Goal: Task Accomplishment & Management: Use online tool/utility

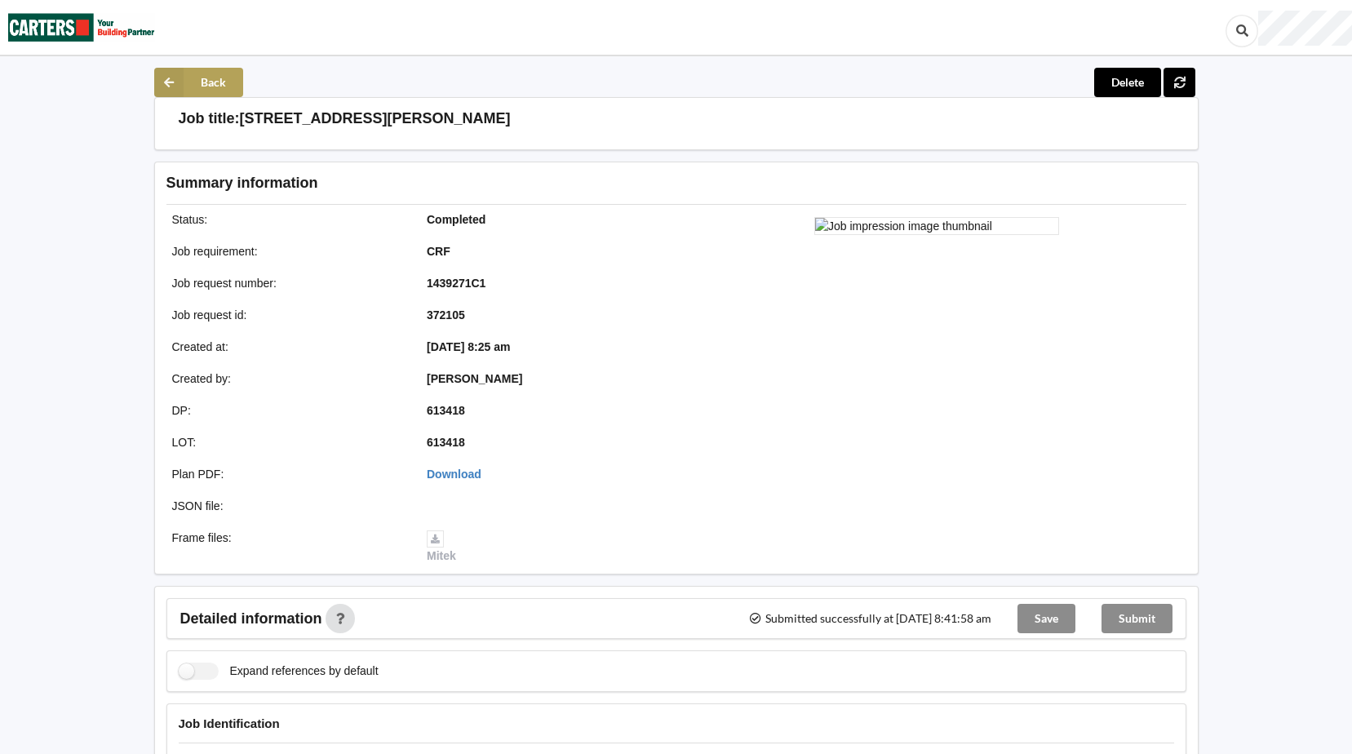
click at [194, 83] on button "Back" at bounding box center [198, 82] width 89 height 29
click at [189, 73] on button "Back" at bounding box center [198, 82] width 89 height 29
click at [1181, 80] on icon at bounding box center [1180, 82] width 14 height 10
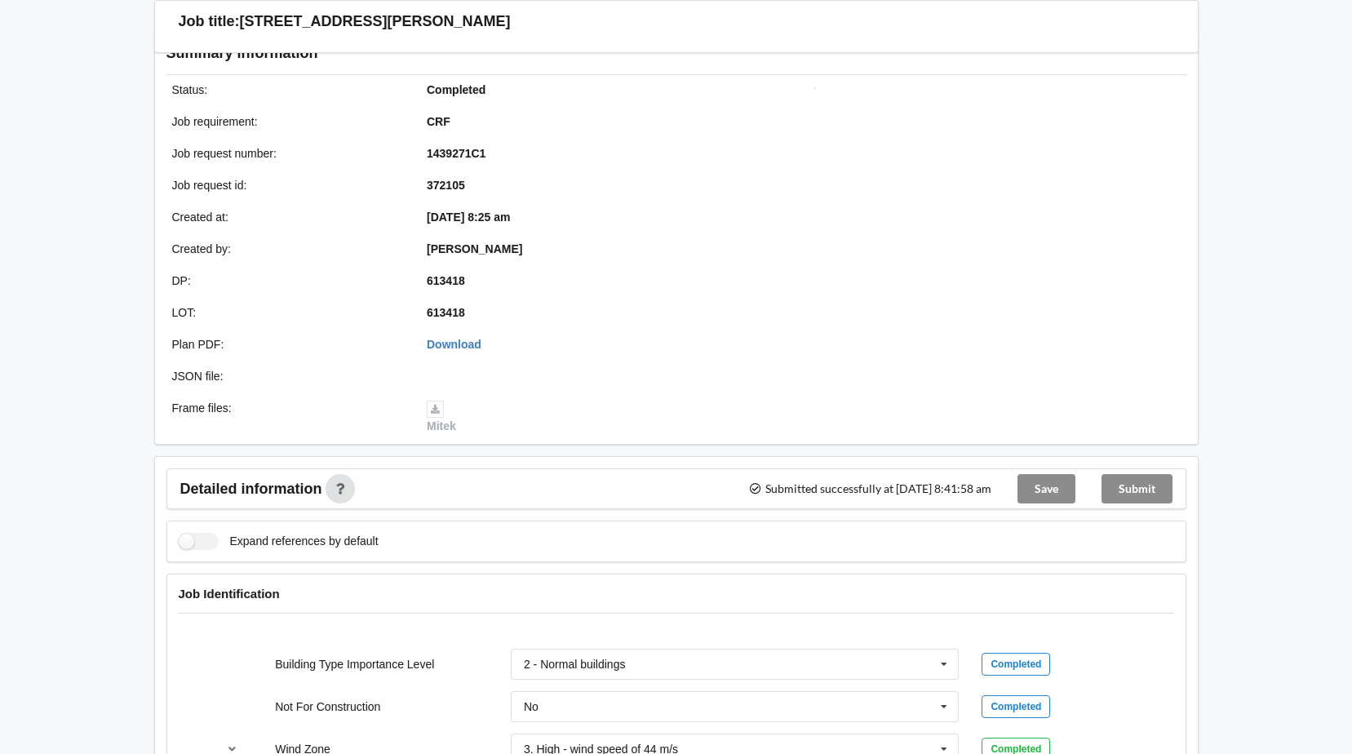
scroll to position [326, 0]
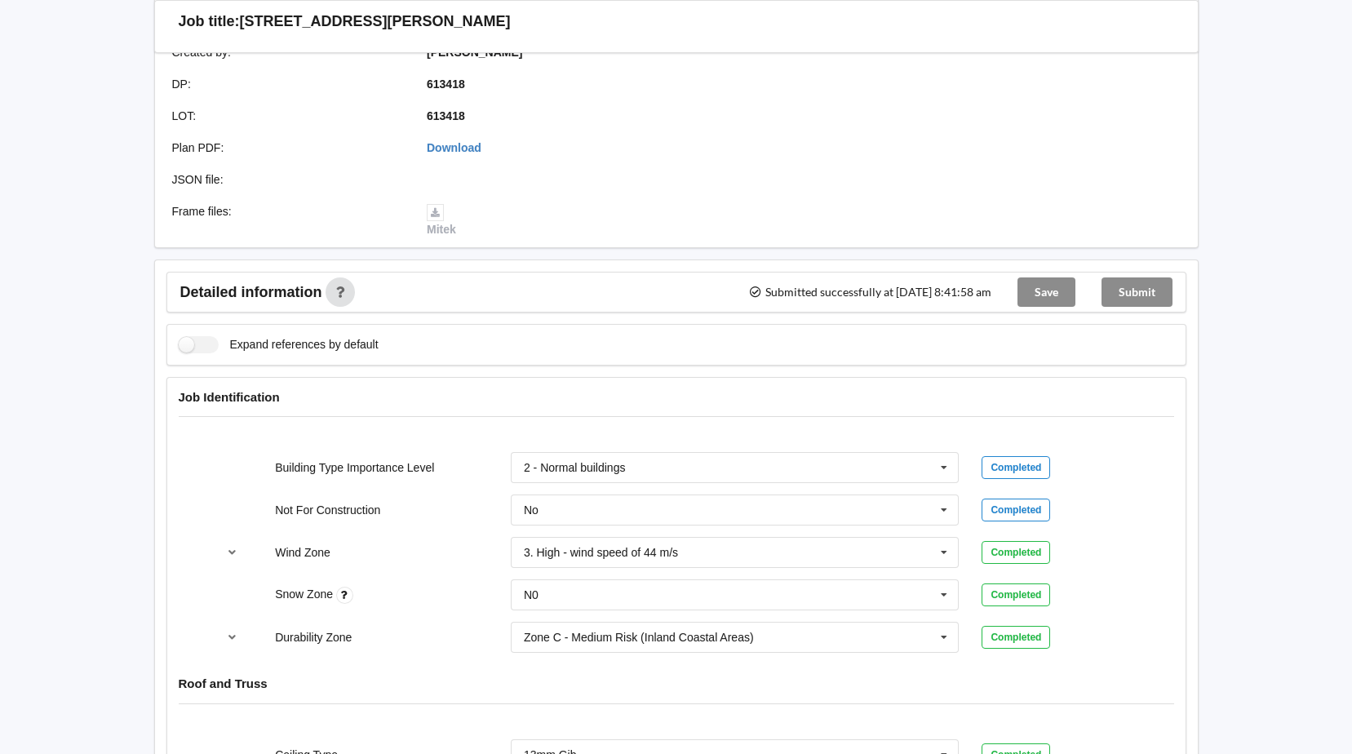
click at [1124, 284] on div "Submit" at bounding box center [1137, 292] width 97 height 39
click at [1040, 294] on div "Save" at bounding box center [1047, 292] width 84 height 39
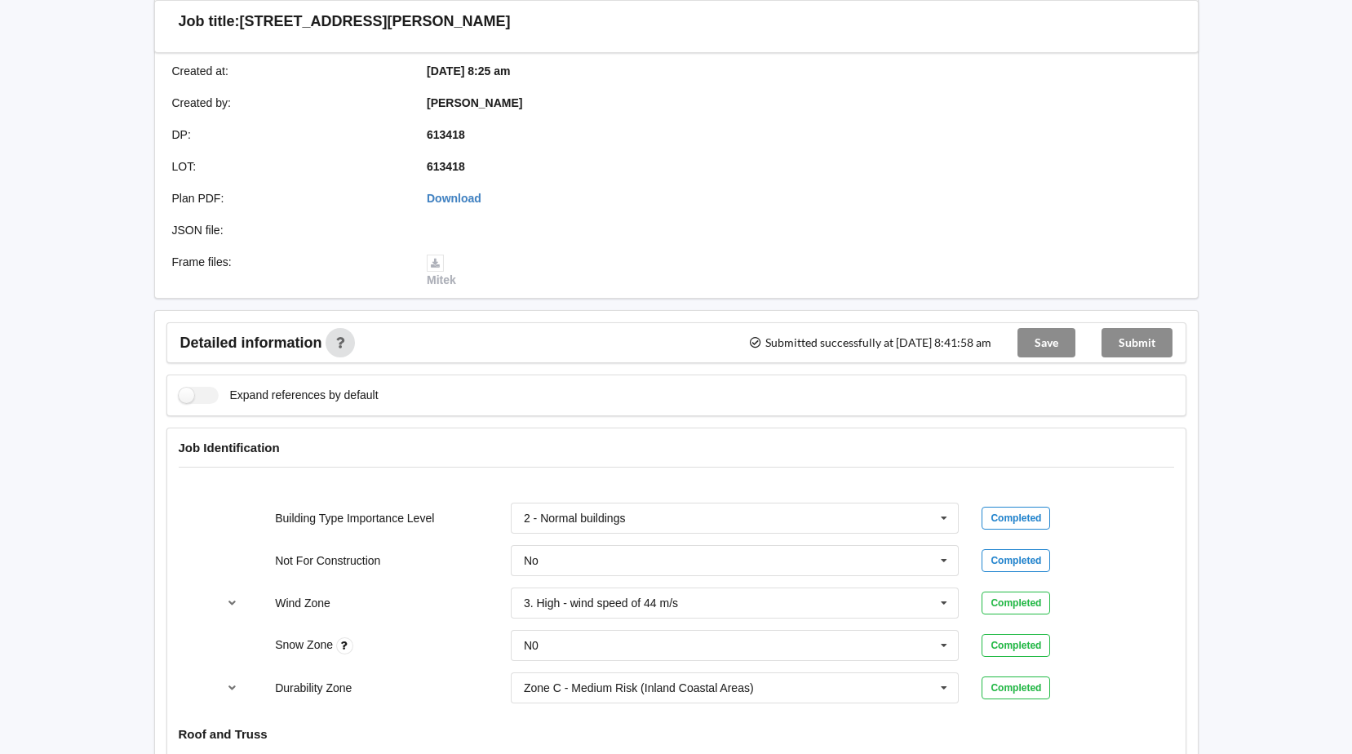
scroll to position [0, 0]
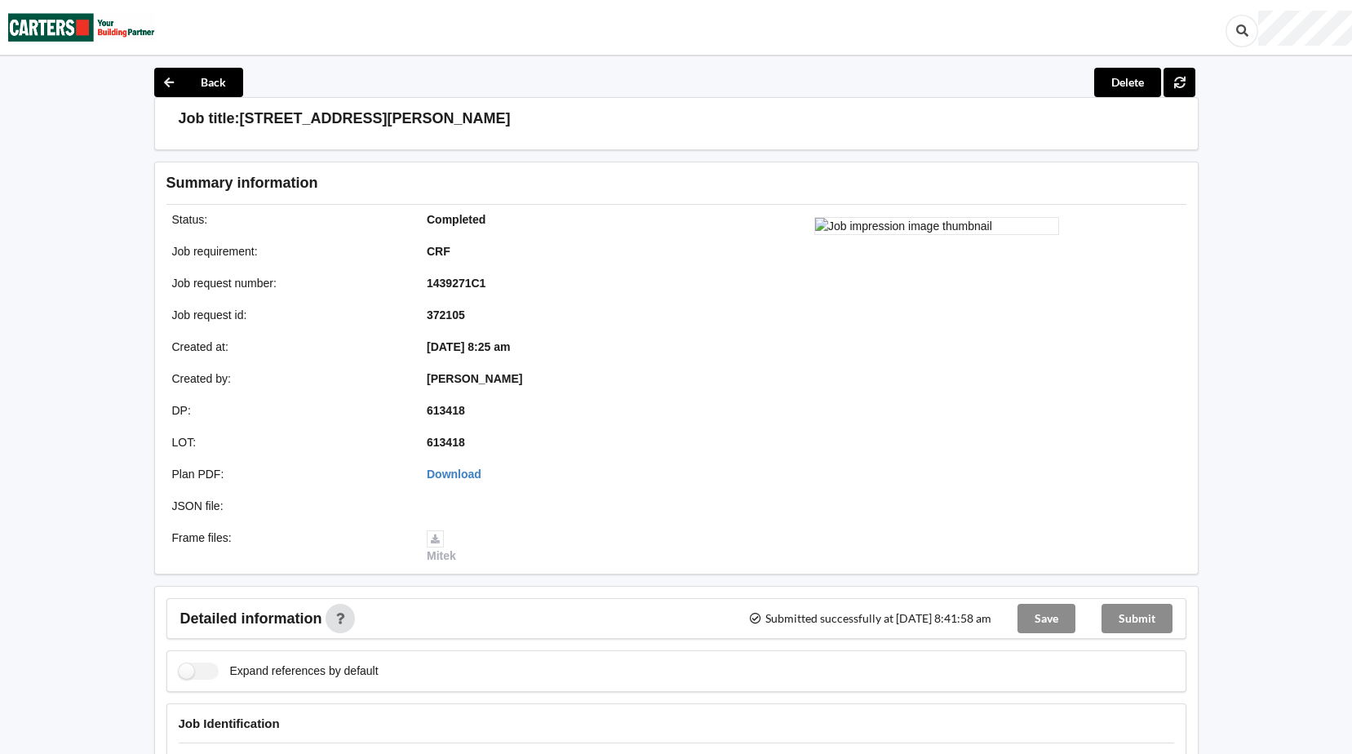
click at [749, 346] on div at bounding box center [937, 390] width 521 height 368
click at [331, 120] on h3 "[STREET_ADDRESS][PERSON_NAME]" at bounding box center [375, 118] width 271 height 19
click at [1168, 80] on button at bounding box center [1180, 82] width 32 height 29
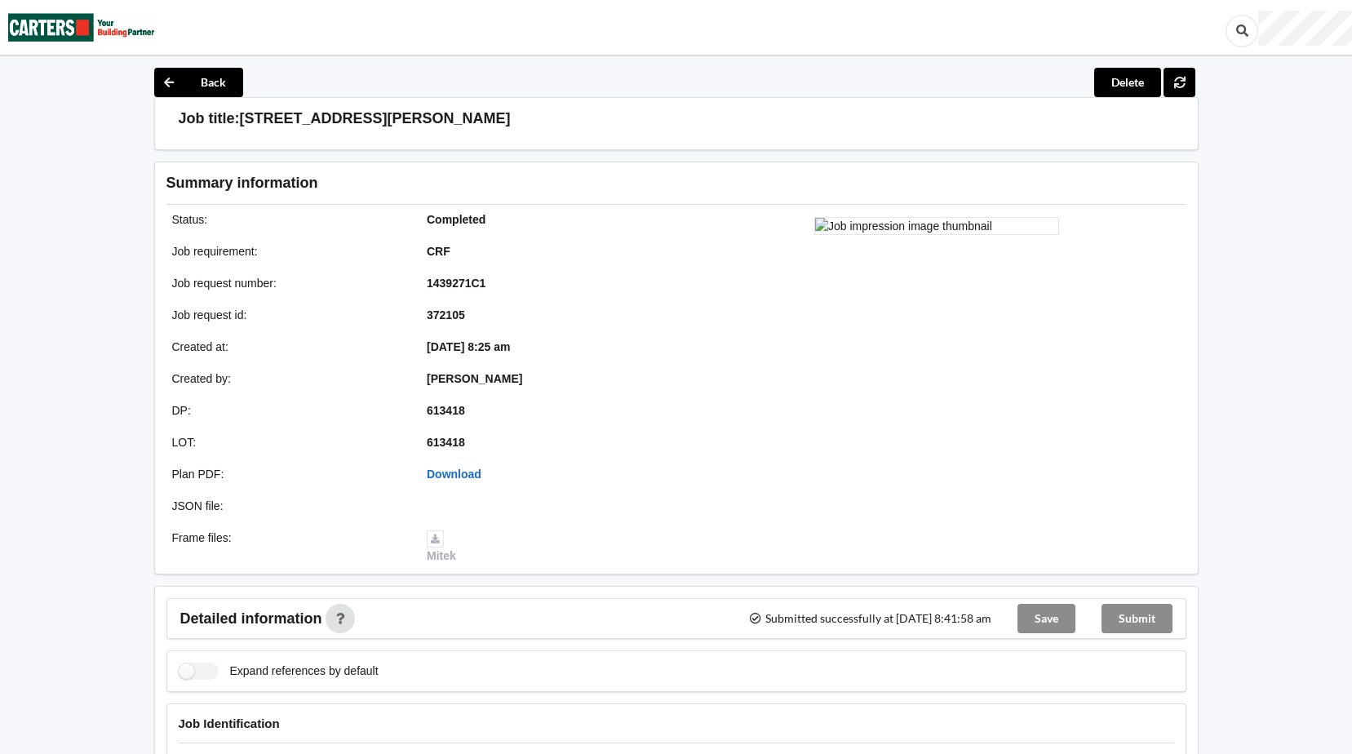
click at [464, 476] on link "Download" at bounding box center [454, 474] width 55 height 13
click at [460, 473] on link "Download" at bounding box center [454, 474] width 55 height 13
click at [845, 54] on div at bounding box center [706, 27] width 1111 height 55
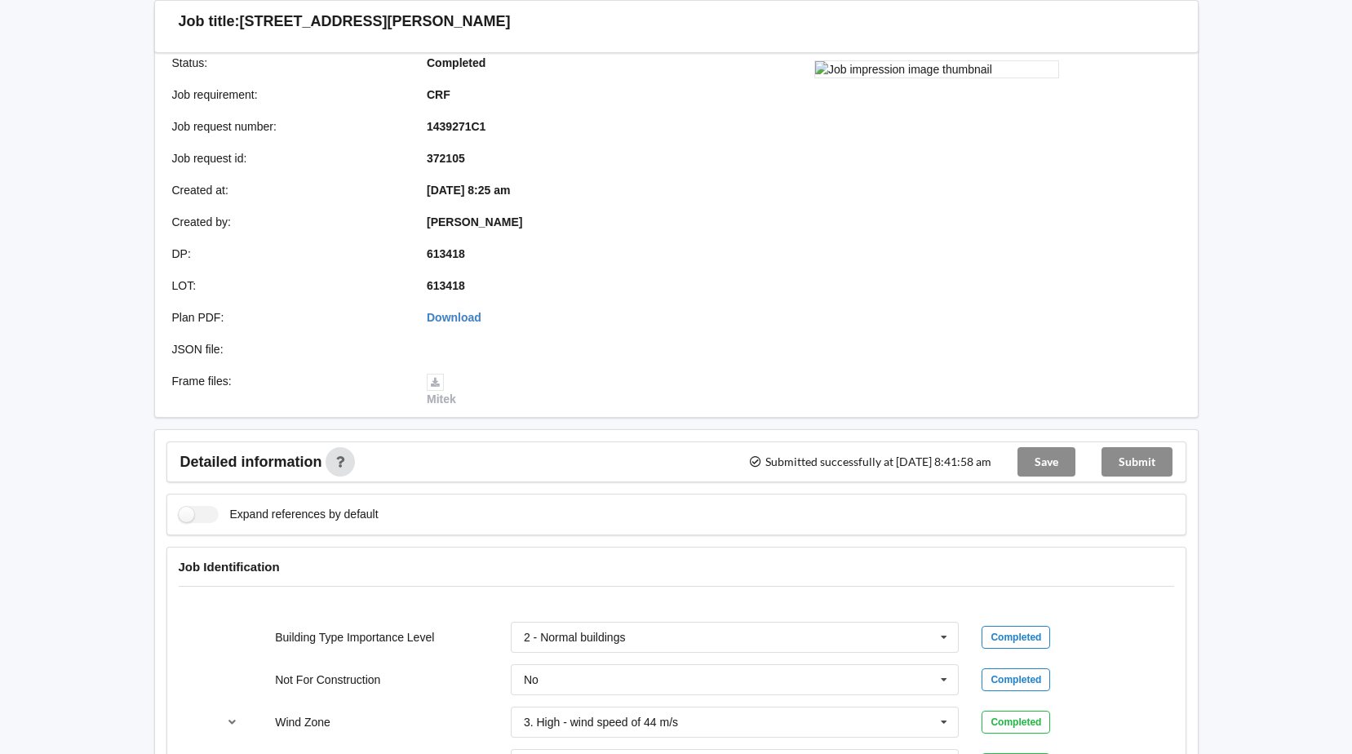
scroll to position [163, 0]
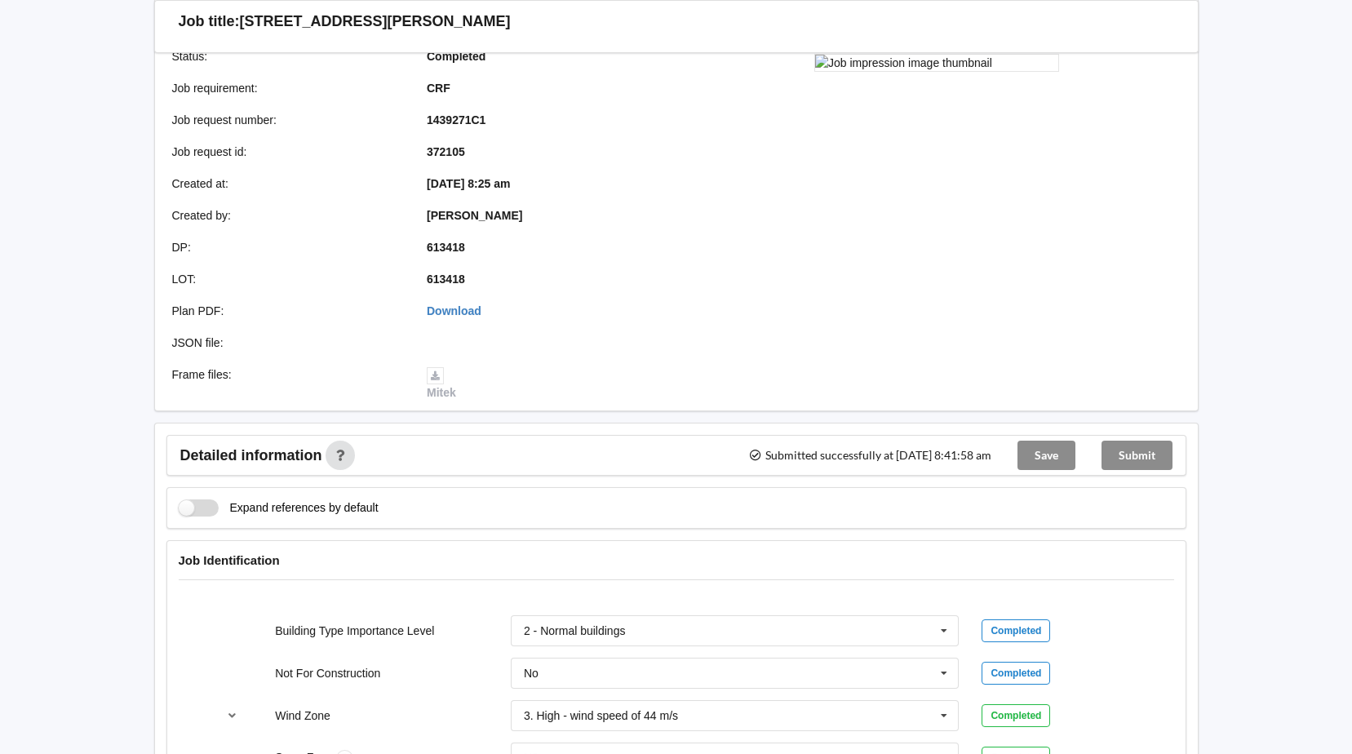
click at [189, 512] on label "Expand references by default" at bounding box center [279, 507] width 200 height 17
click at [211, 508] on label "Expand references by default" at bounding box center [279, 507] width 200 height 17
checkbox input "false"
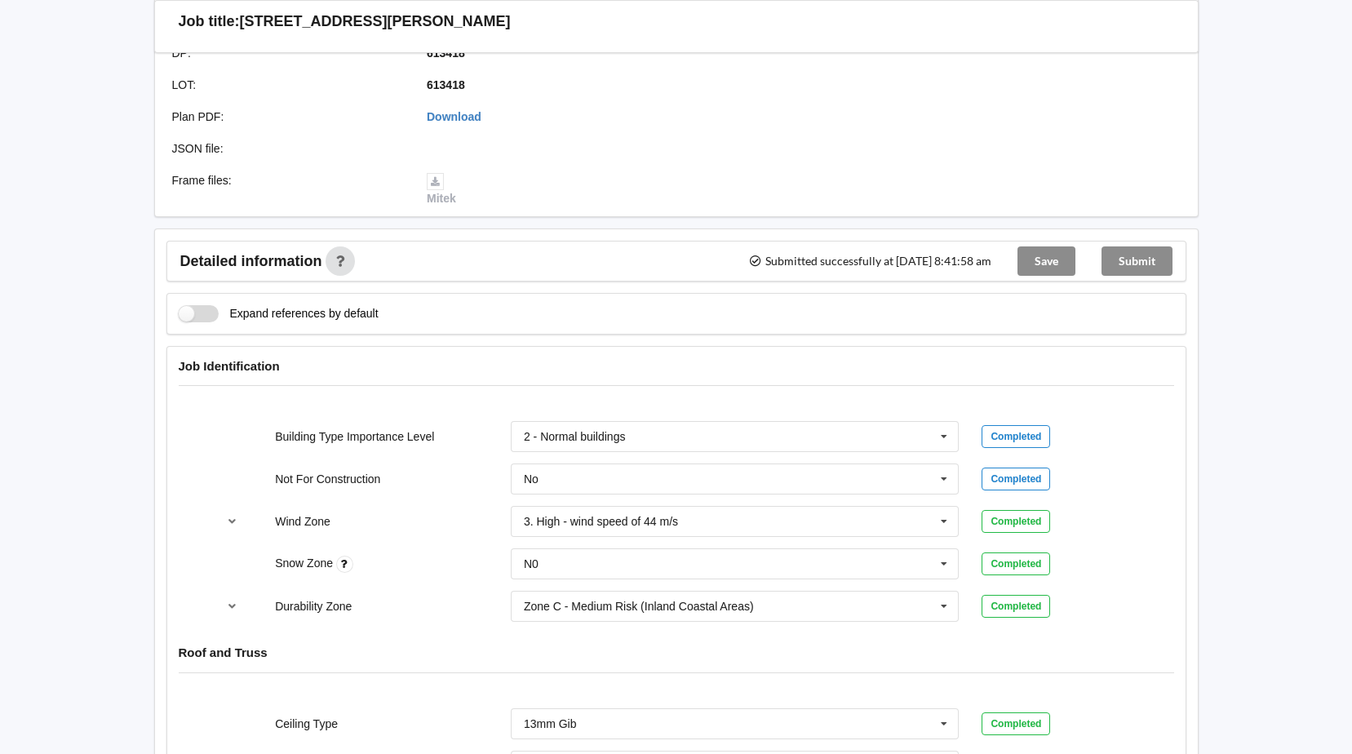
scroll to position [0, 0]
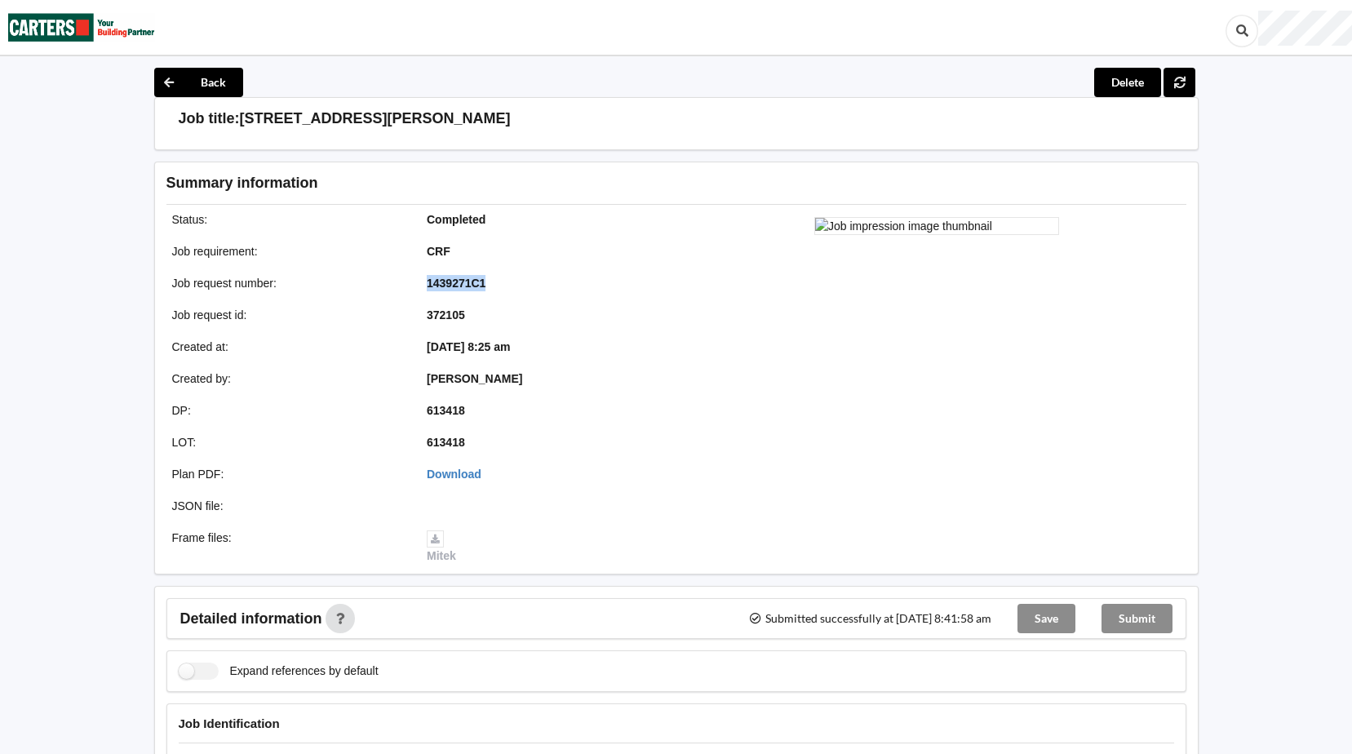
drag, startPoint x: 489, startPoint y: 284, endPoint x: 418, endPoint y: 284, distance: 71.0
click at [418, 284] on div "1439271C1" at bounding box center [542, 283] width 255 height 16
copy b "1439271C1"
click at [650, 263] on div "Job requirement : CRF" at bounding box center [415, 251] width 521 height 28
